Goal: Task Accomplishment & Management: Use online tool/utility

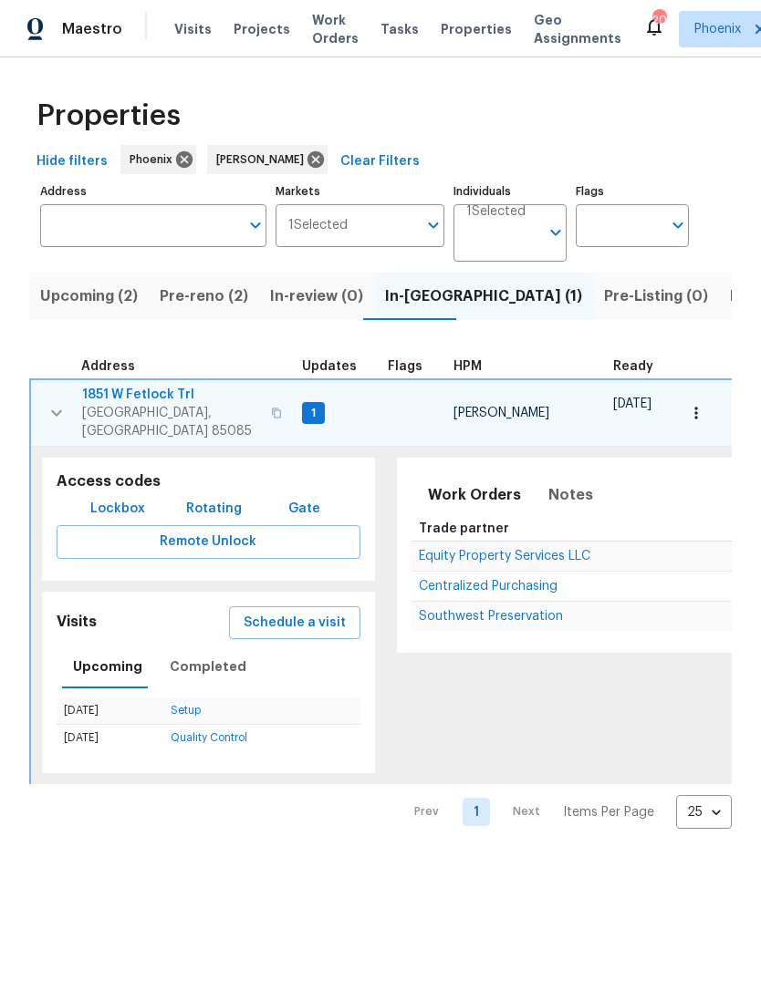
click at [524, 557] on span "Equity Property Services LLC" at bounding box center [504, 556] width 171 height 13
click at [56, 424] on icon "button" at bounding box center [57, 413] width 22 height 22
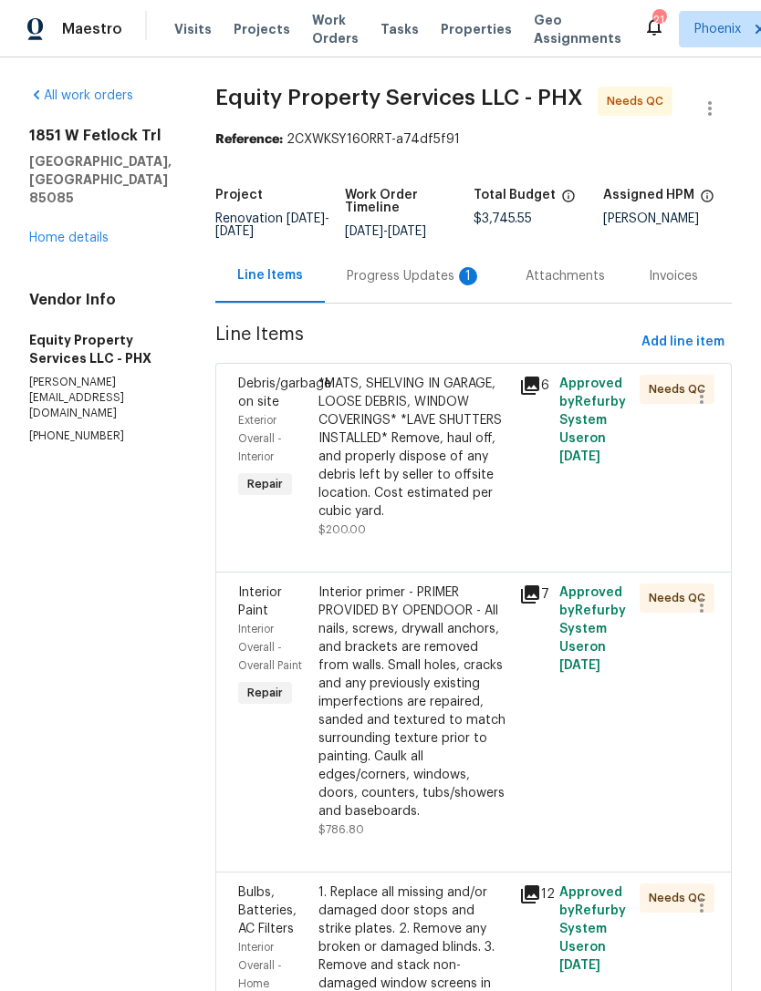
click at [406, 285] on div "Progress Updates 1" at bounding box center [414, 276] width 135 height 18
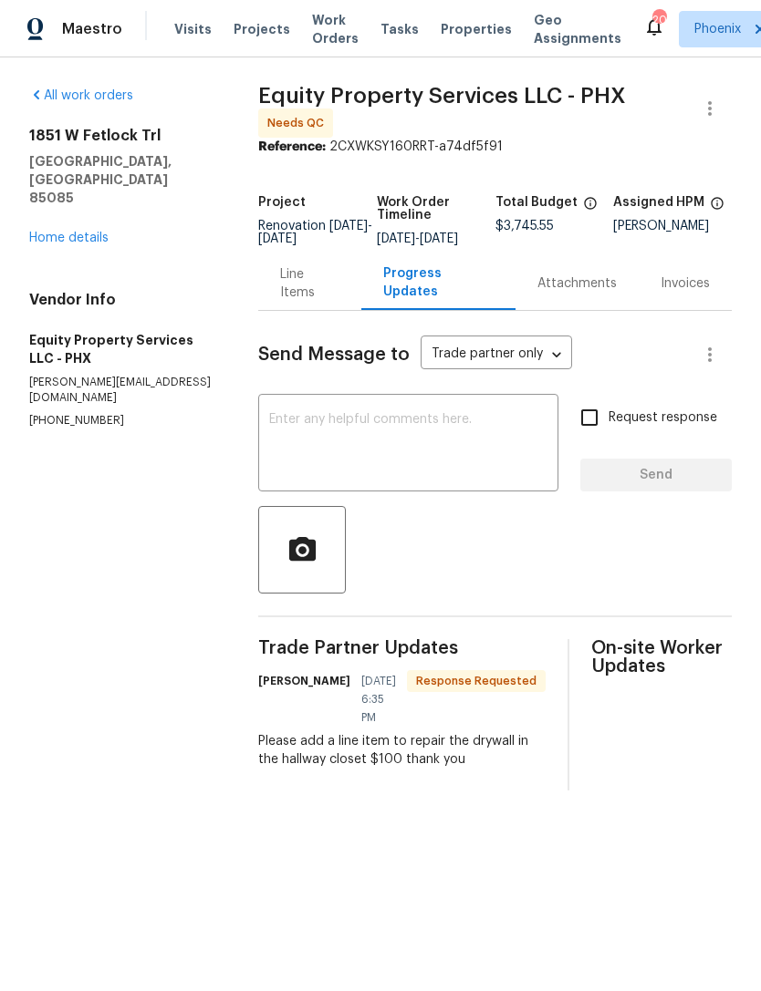
click at [306, 302] on div "Line Items" at bounding box center [309, 283] width 59 height 36
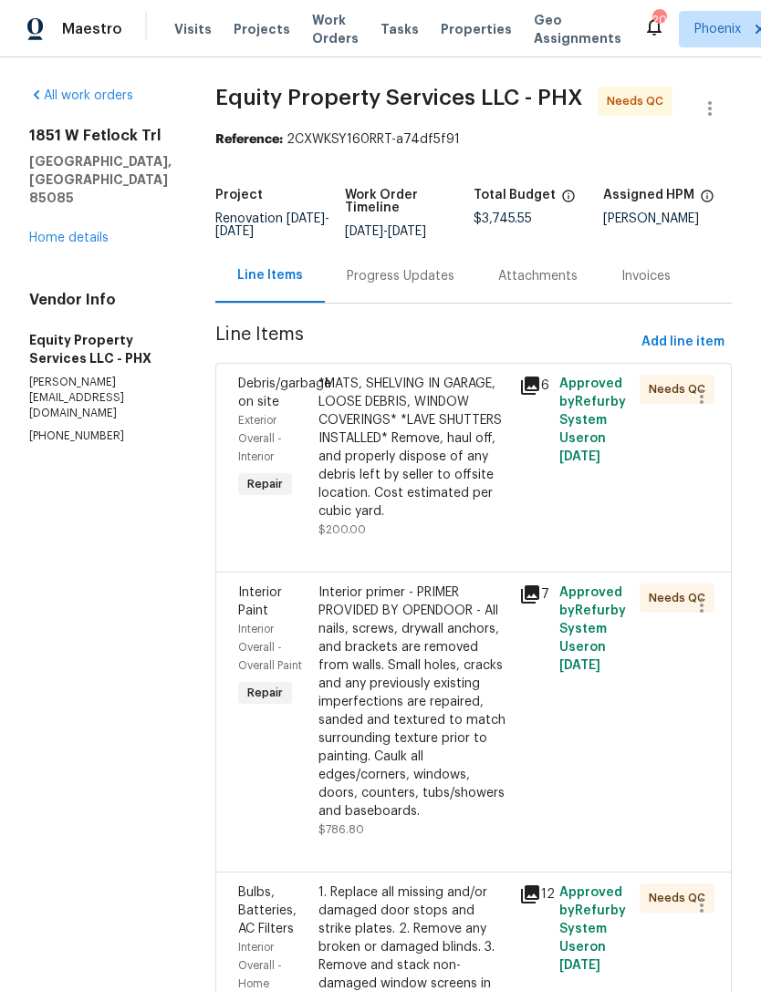
click at [88, 244] on link "Home details" at bounding box center [68, 238] width 79 height 13
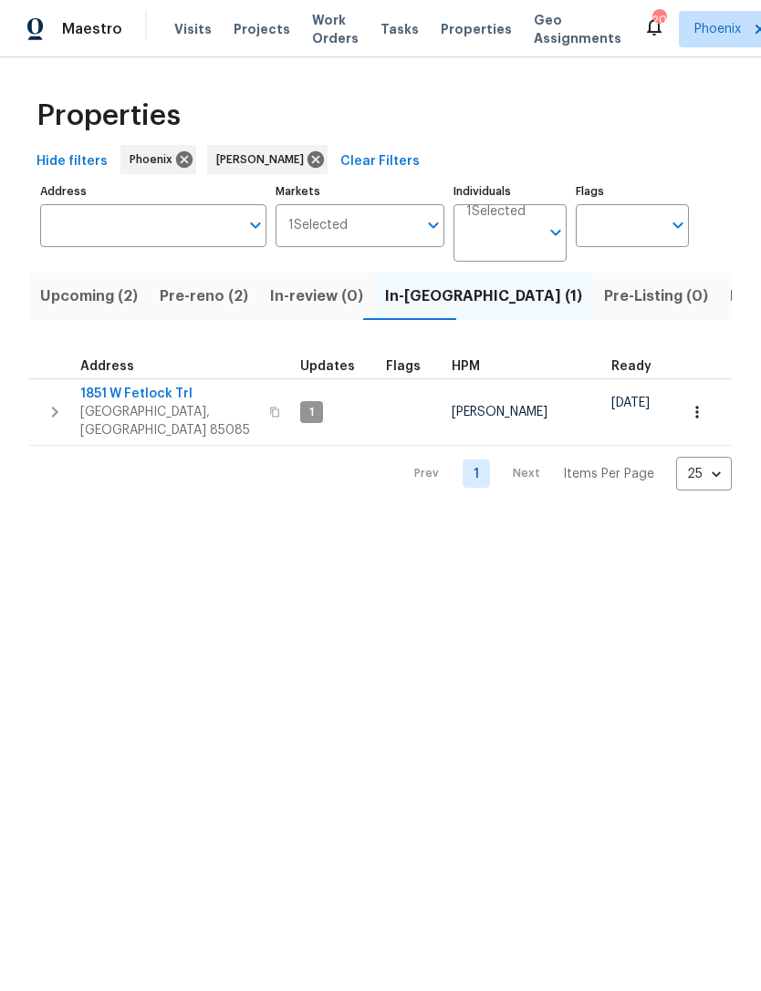
click at [198, 307] on span "Pre-reno (2)" at bounding box center [204, 297] width 88 height 26
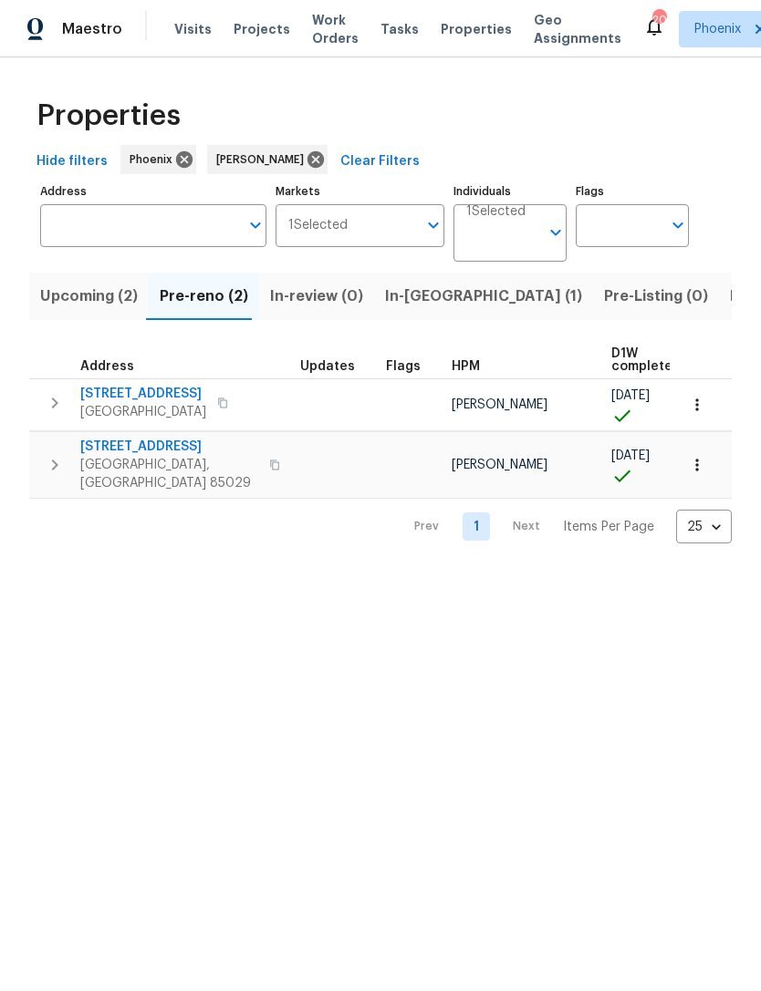
click at [57, 476] on icon "button" at bounding box center [55, 465] width 22 height 22
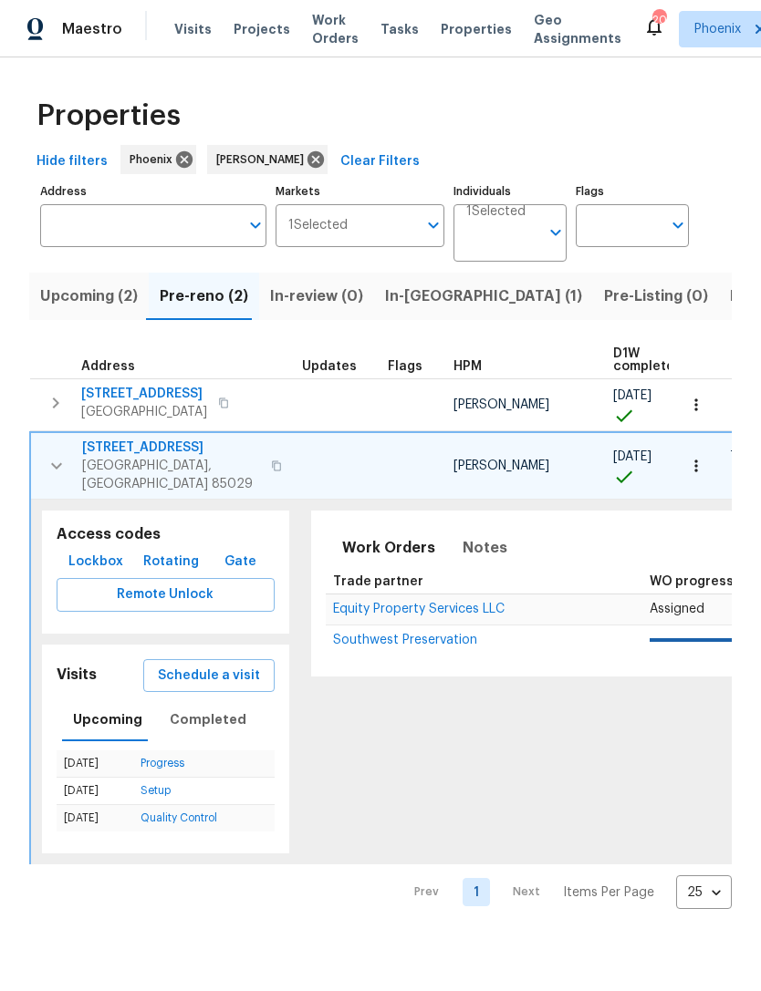
click at [399, 616] on span "Equity Property Services LLC" at bounding box center [418, 609] width 171 height 13
click at [56, 477] on icon "button" at bounding box center [57, 466] width 22 height 22
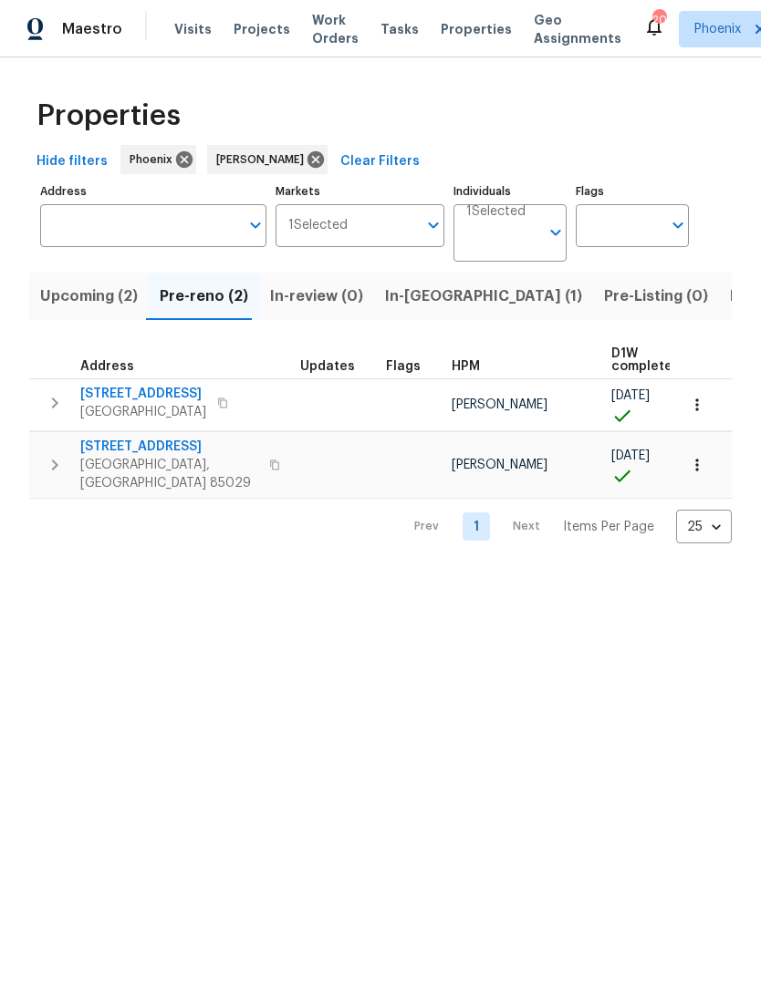
click at [40, 472] on button "button" at bounding box center [54, 465] width 36 height 55
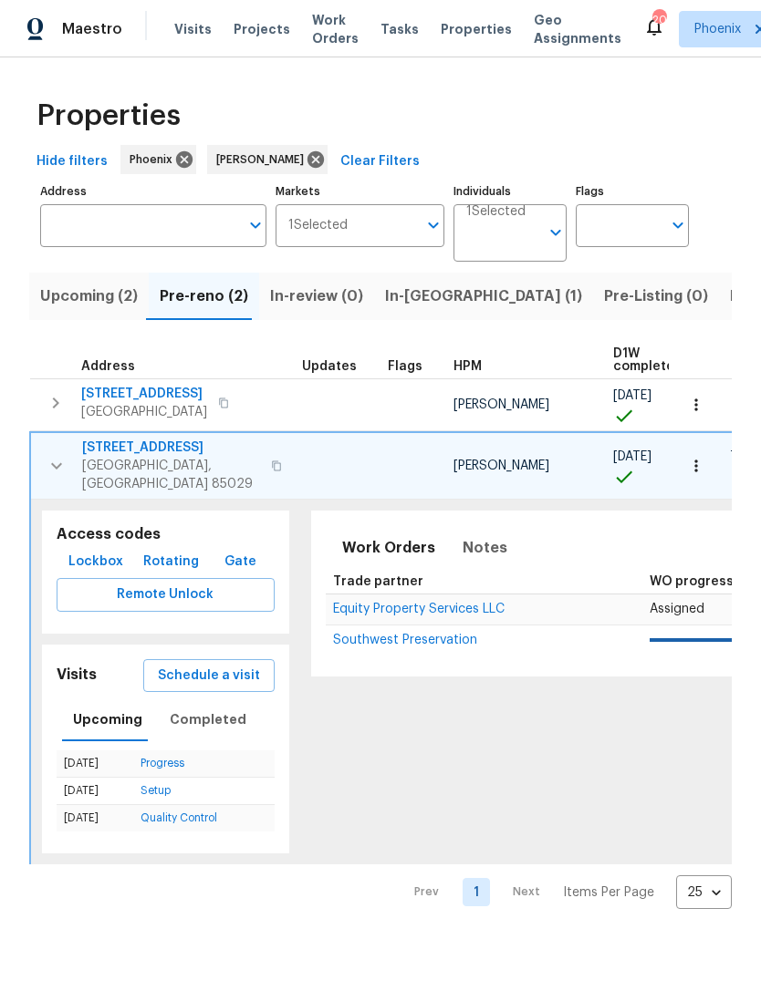
click at [56, 477] on icon "button" at bounding box center [57, 466] width 22 height 22
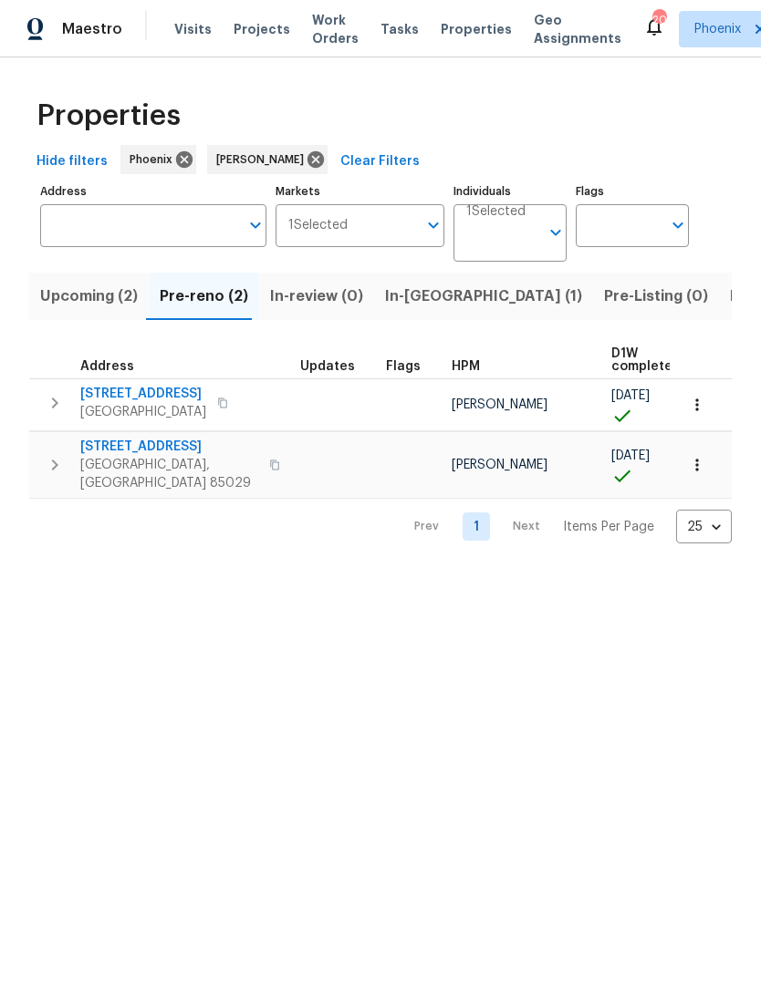
click at [69, 420] on button "button" at bounding box center [54, 403] width 36 height 36
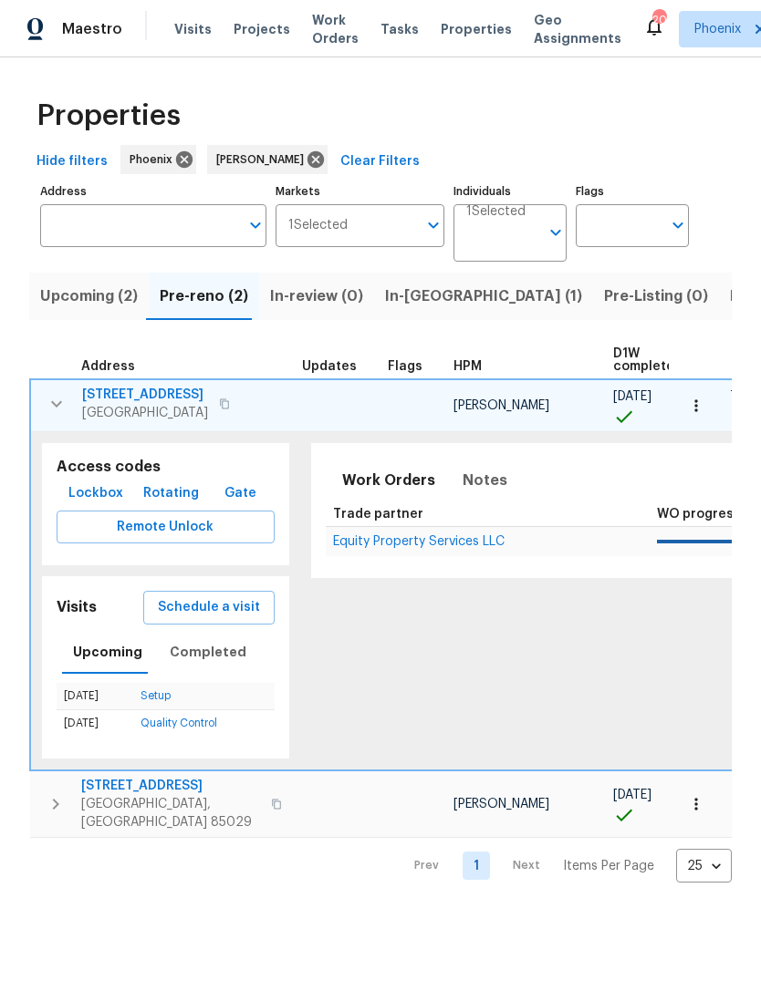
click at [217, 619] on span "Schedule a visit" at bounding box center [209, 607] width 102 height 23
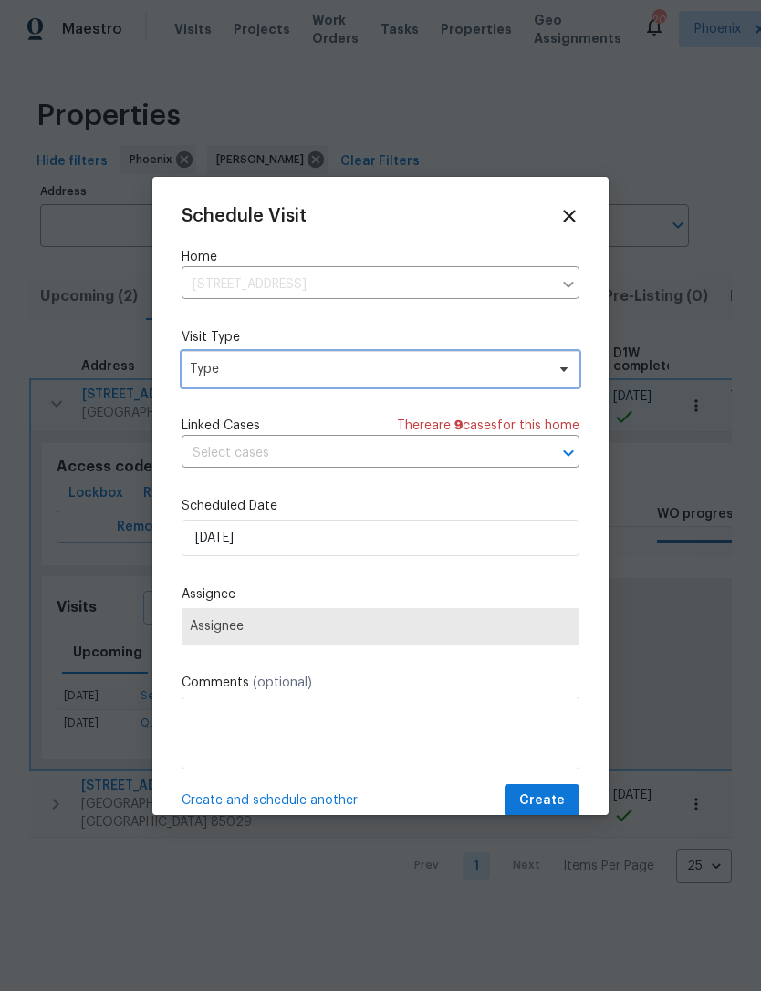
click at [248, 378] on span "Type" at bounding box center [367, 369] width 355 height 18
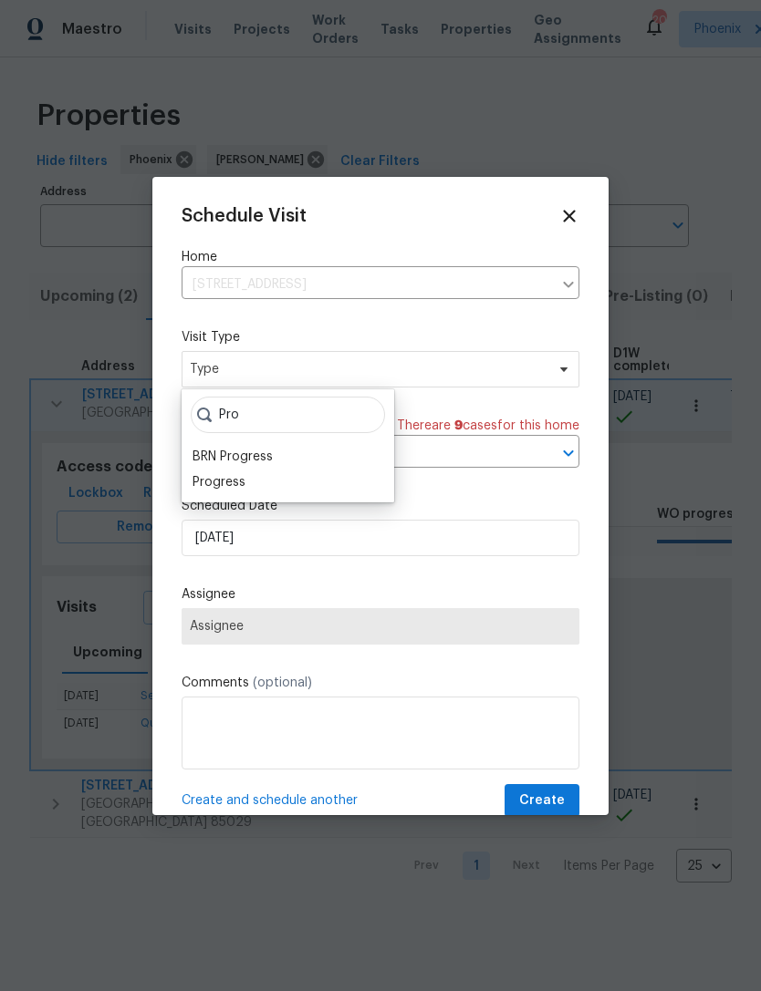
type input "Pro"
click at [228, 482] on div "Progress" at bounding box center [218, 482] width 53 height 18
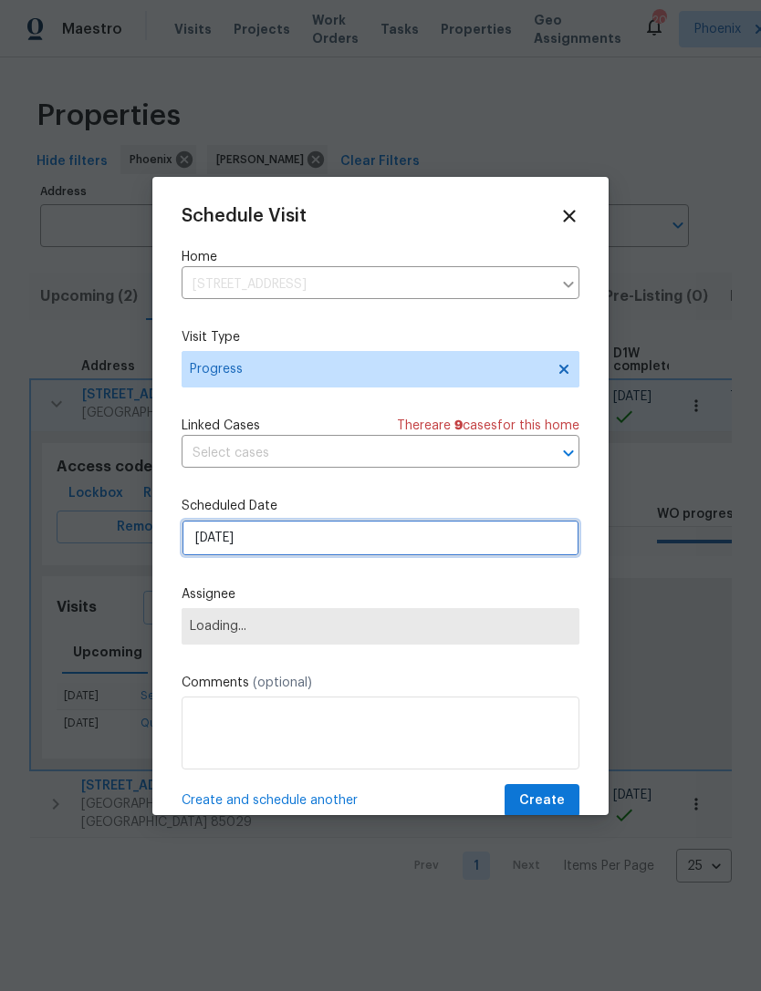
click at [286, 544] on input "[DATE]" at bounding box center [380, 538] width 398 height 36
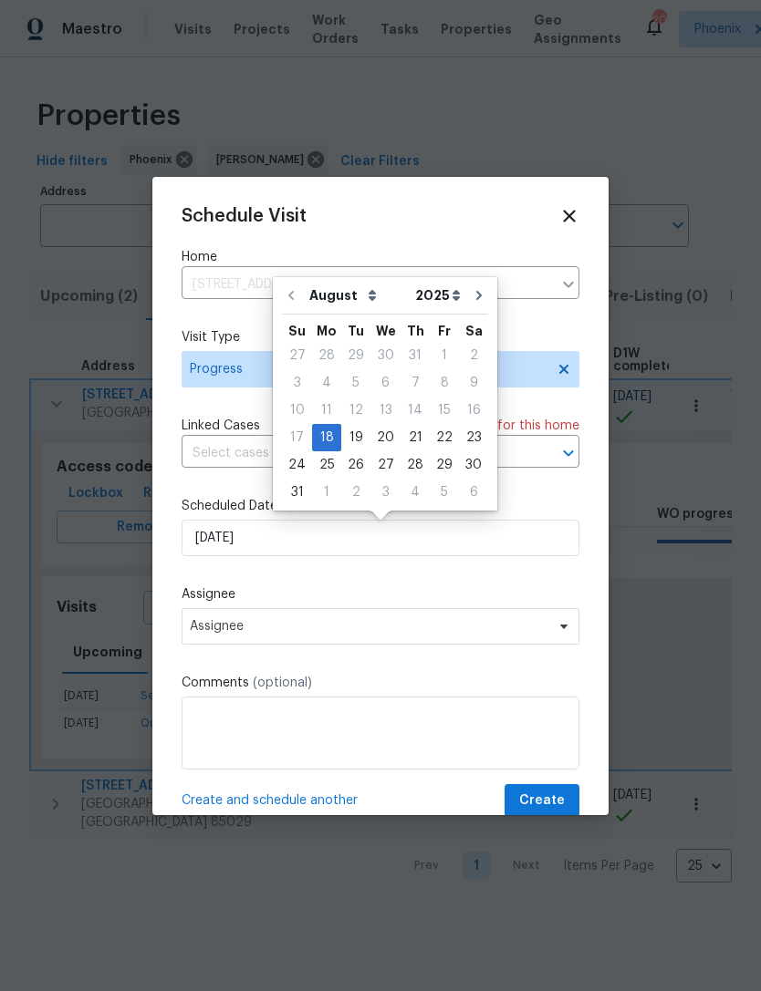
click at [422, 587] on div "Schedule Visit Home 6525 E Cave Creek Rd Unit 3, Cave Creek, AZ 85331 ​ Visit T…" at bounding box center [380, 512] width 398 height 612
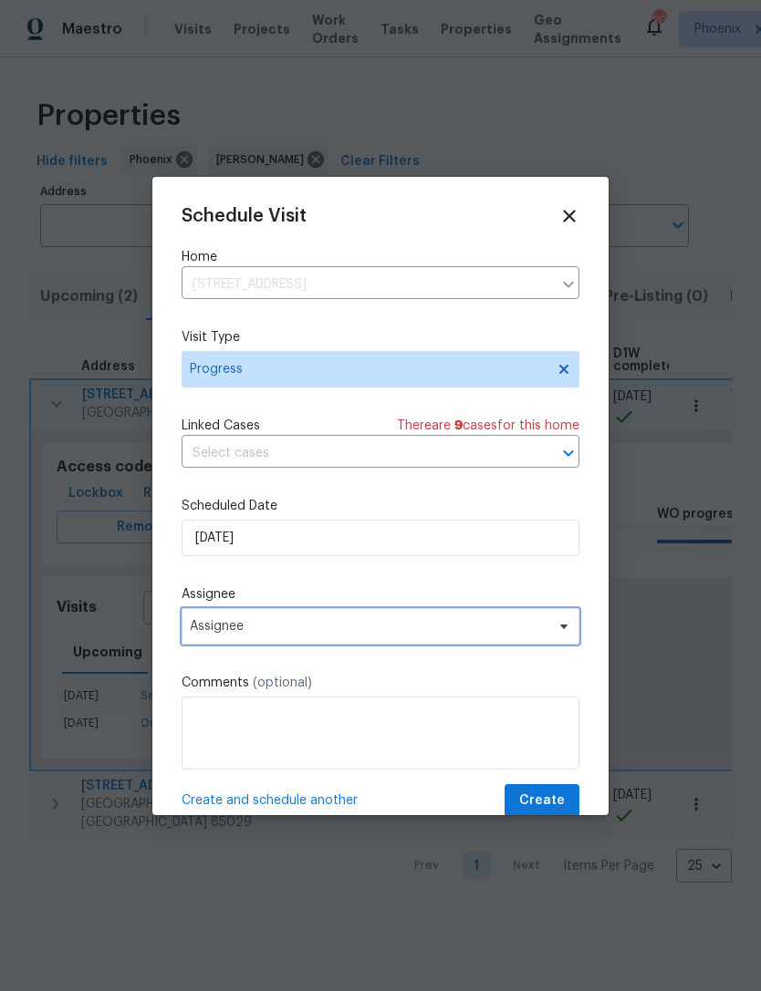
click at [397, 628] on span "Assignee" at bounding box center [369, 626] width 358 height 15
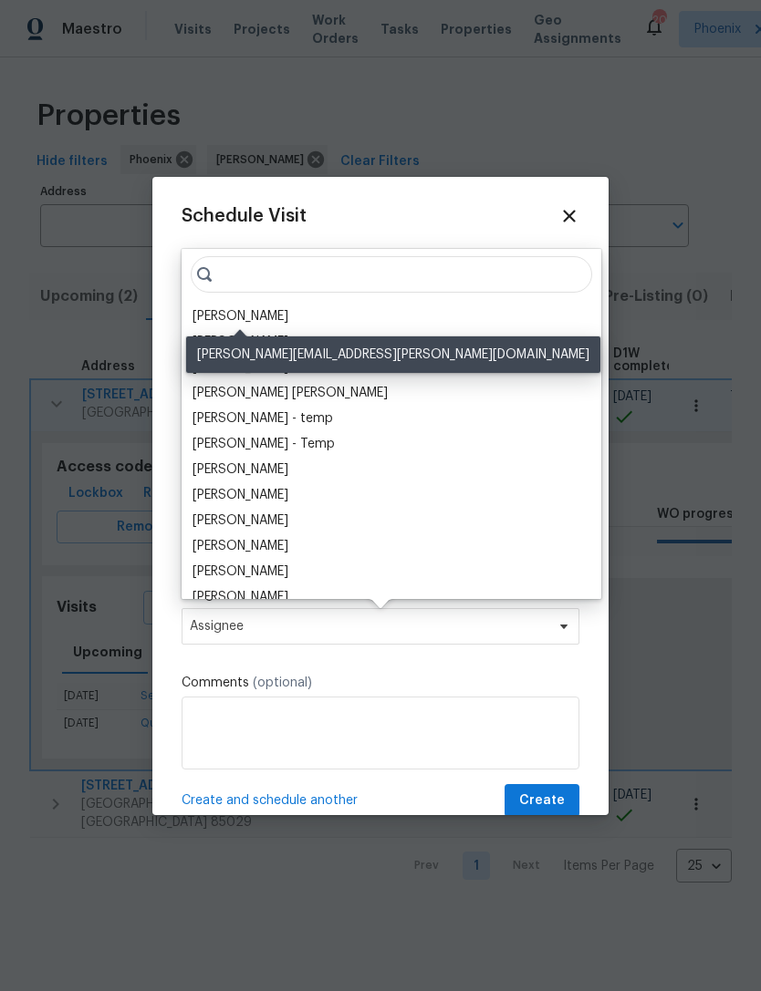
click at [243, 318] on div "[PERSON_NAME]" at bounding box center [240, 316] width 96 height 18
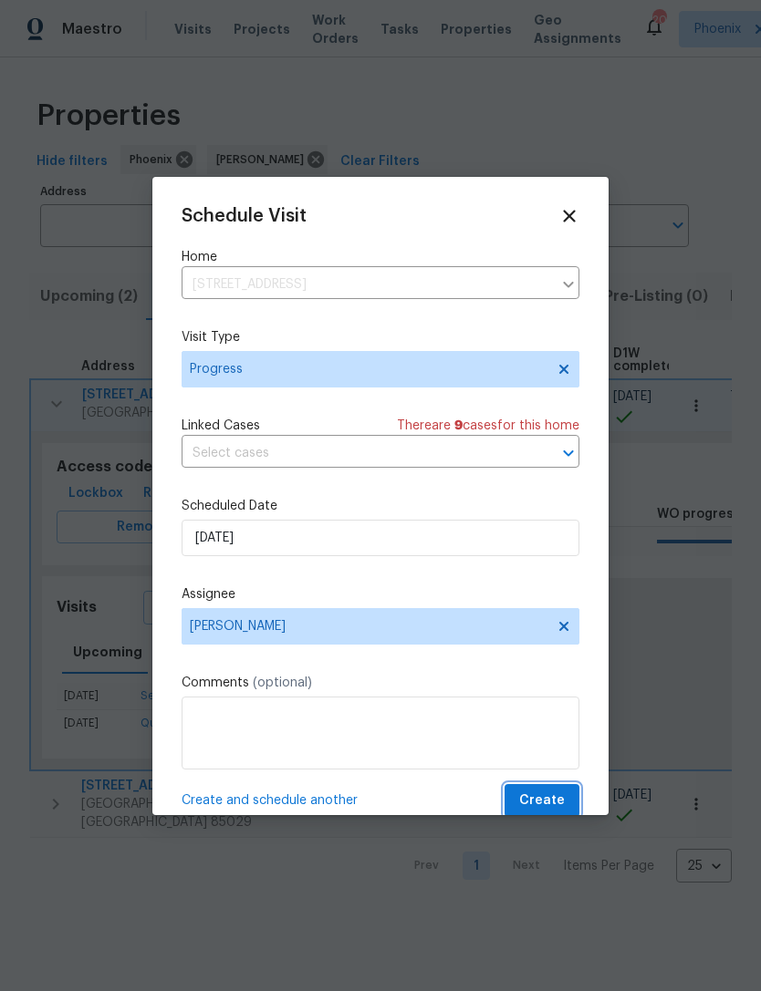
click at [537, 801] on span "Create" at bounding box center [542, 801] width 46 height 23
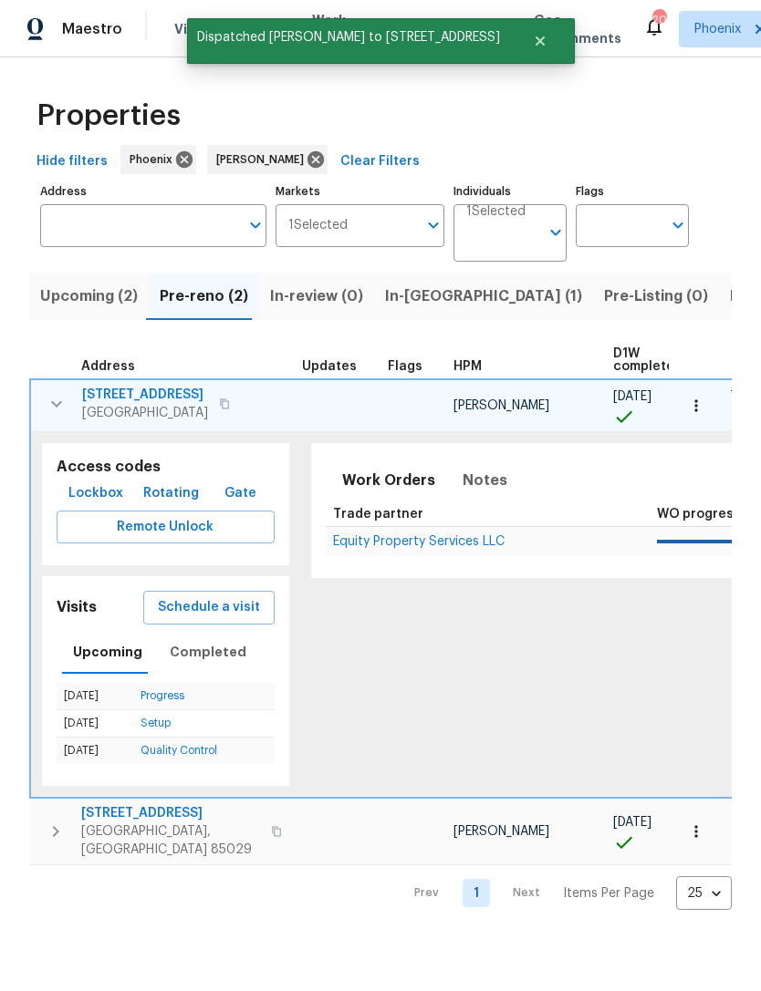
click at [44, 422] on button "button" at bounding box center [56, 404] width 36 height 36
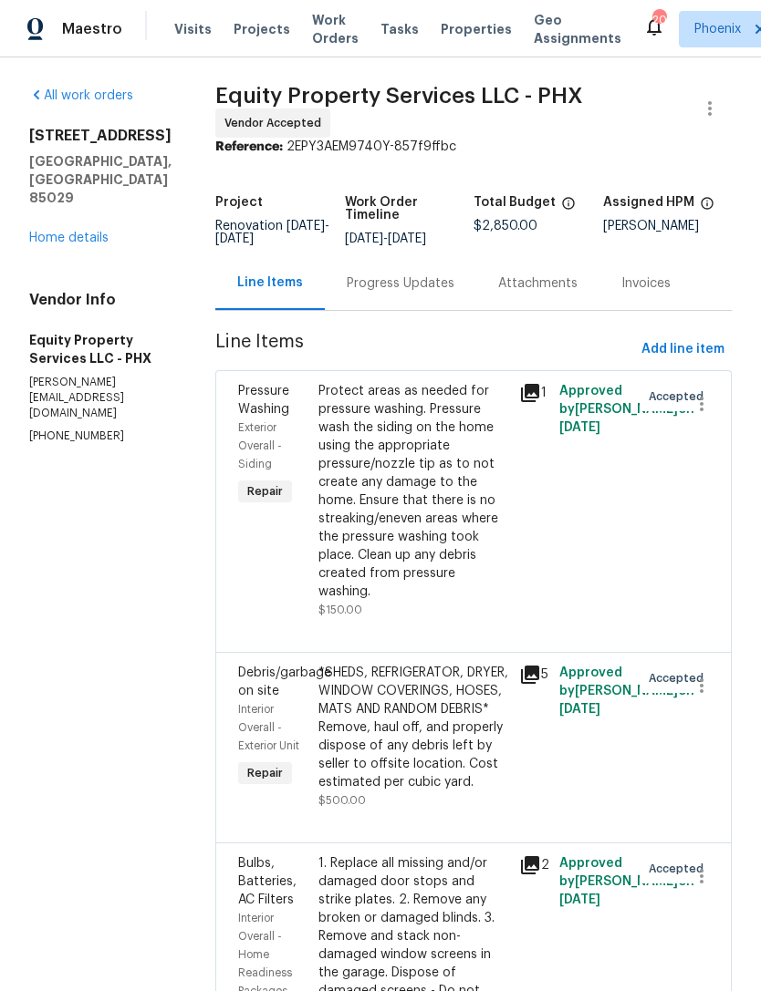
click at [370, 291] on div "Progress Updates" at bounding box center [401, 284] width 108 height 18
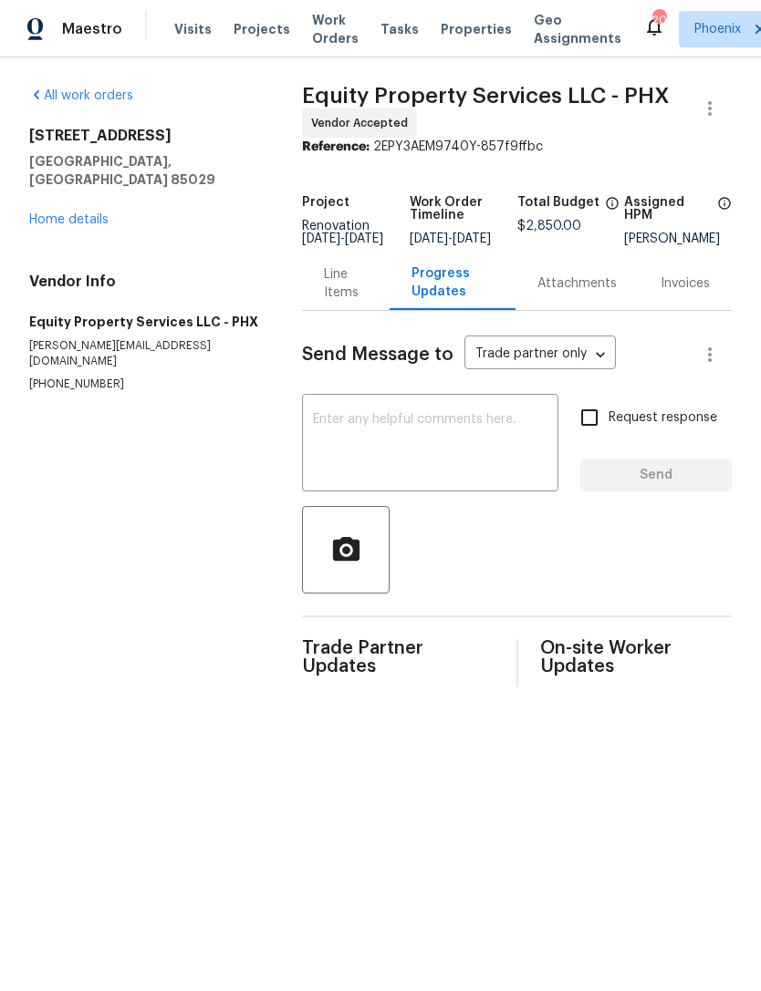
click at [346, 302] on div "Line Items" at bounding box center [346, 283] width 44 height 36
